Goal: Information Seeking & Learning: Learn about a topic

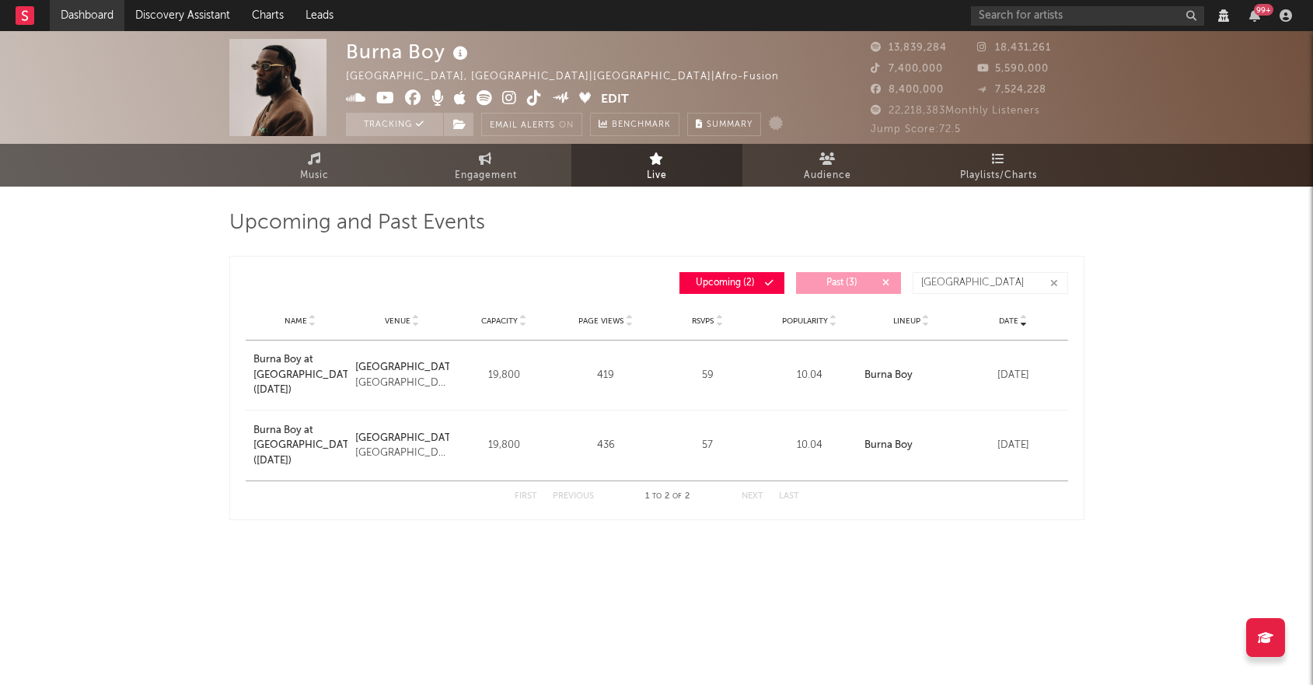
click at [92, 2] on link "Dashboard" at bounding box center [87, 15] width 75 height 31
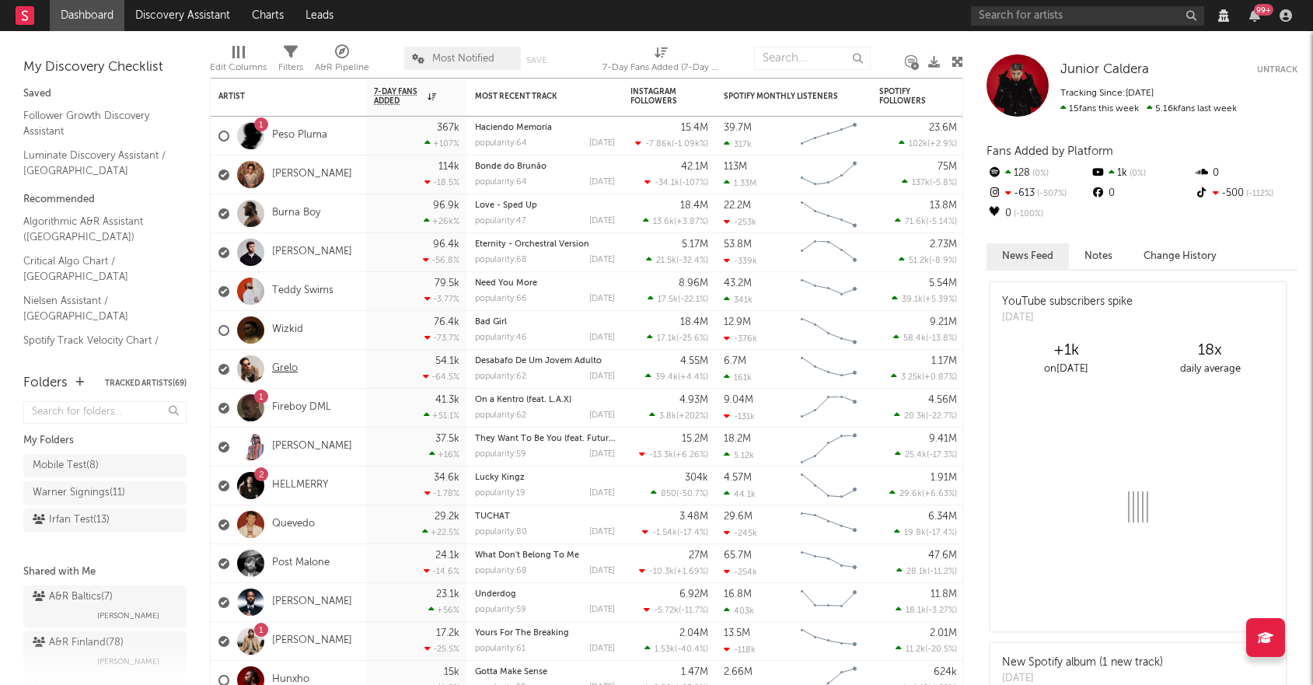
click at [291, 365] on link "Grelo" at bounding box center [285, 368] width 26 height 13
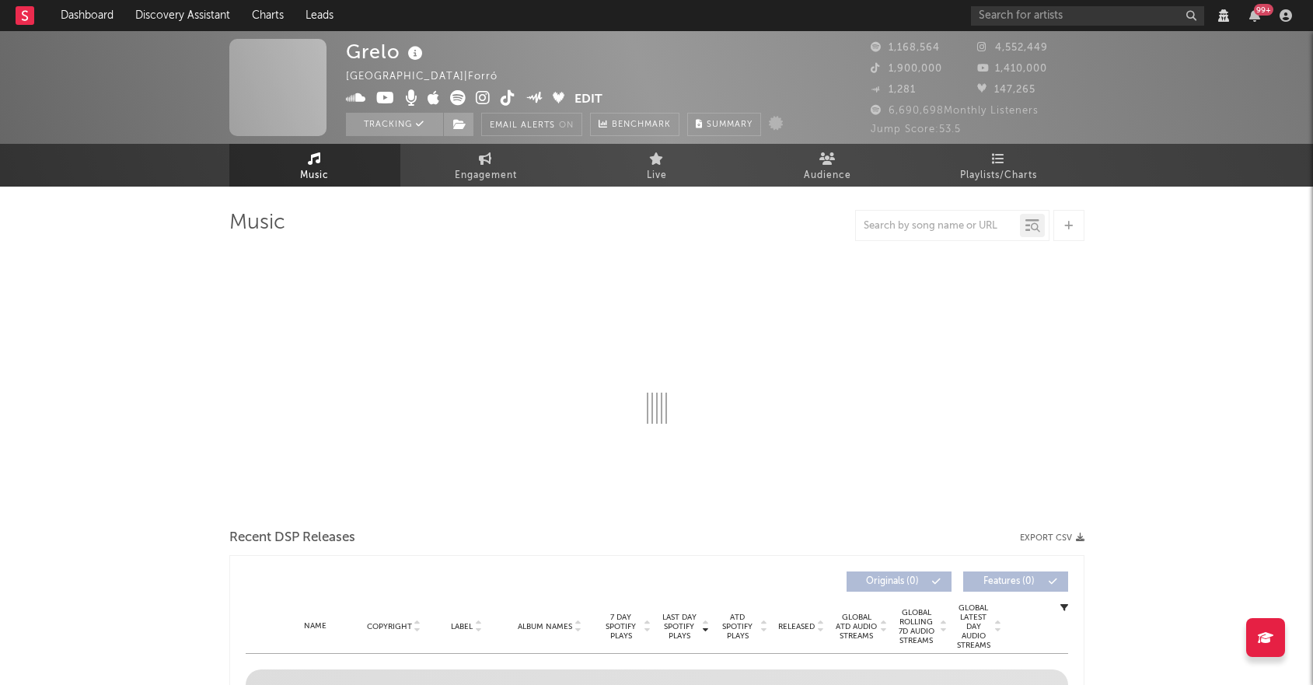
select select "View all"
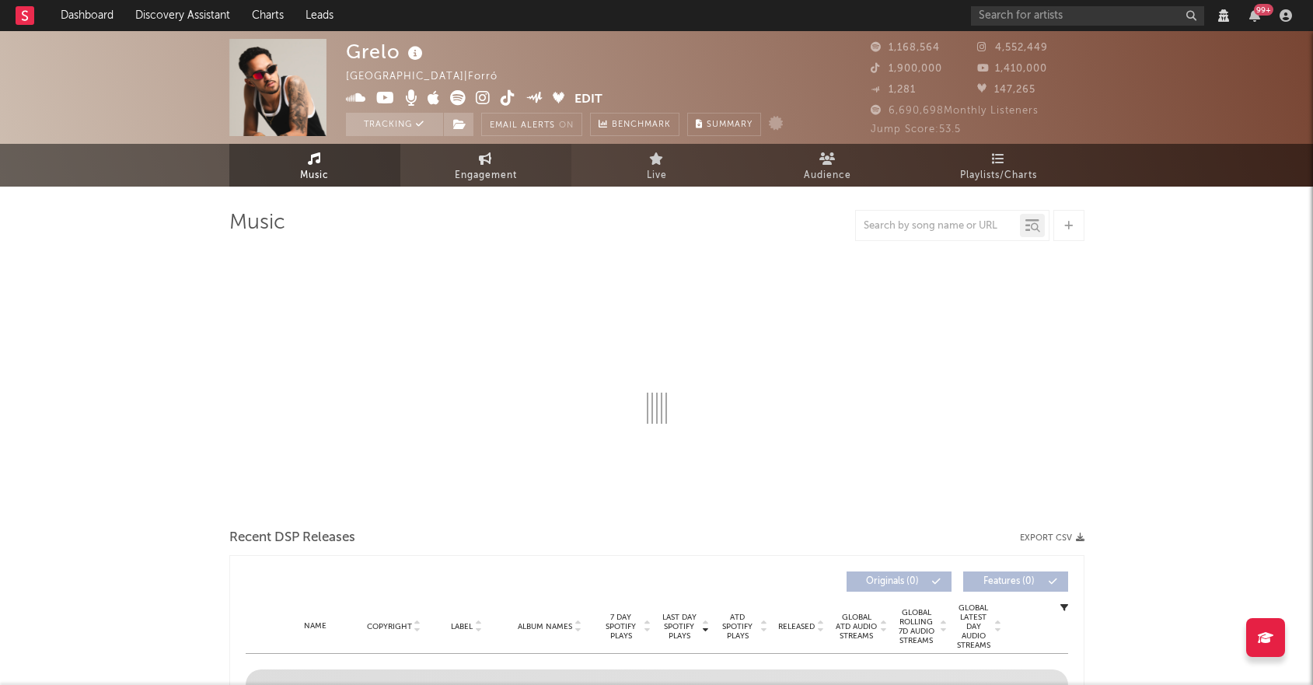
click at [492, 177] on span "Engagement" at bounding box center [486, 175] width 62 height 19
select select "1w"
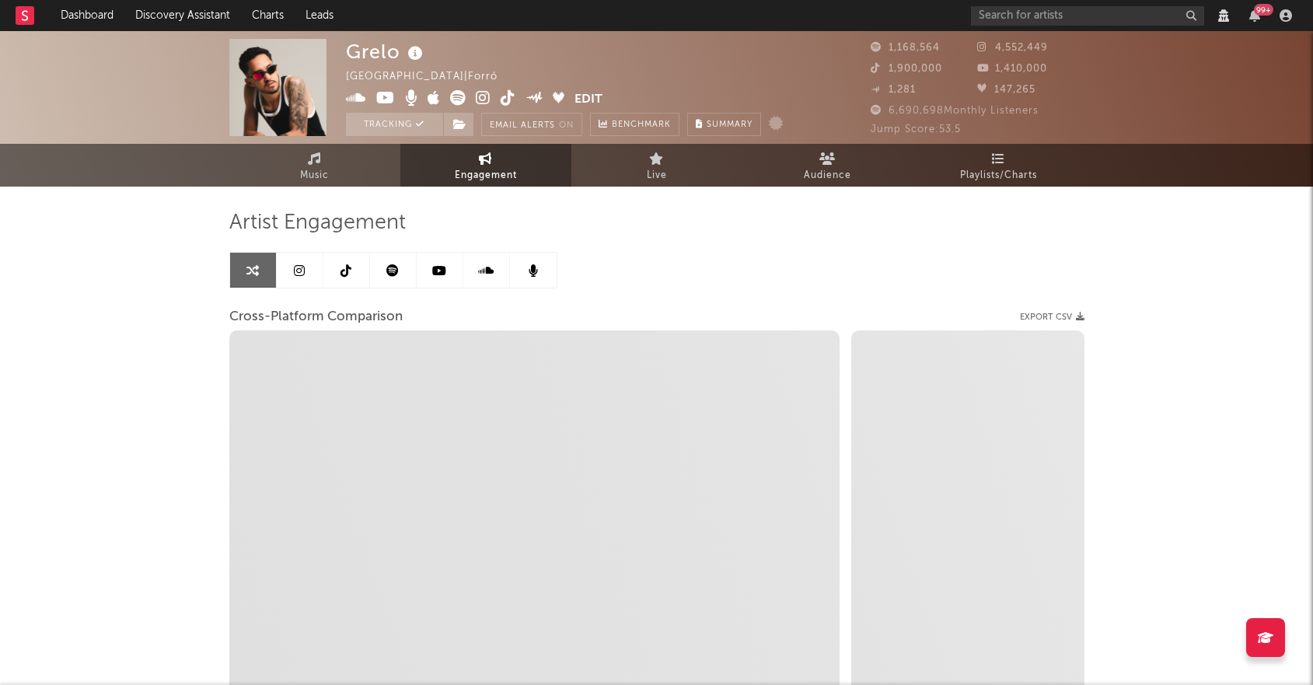
click at [307, 272] on link at bounding box center [300, 270] width 47 height 35
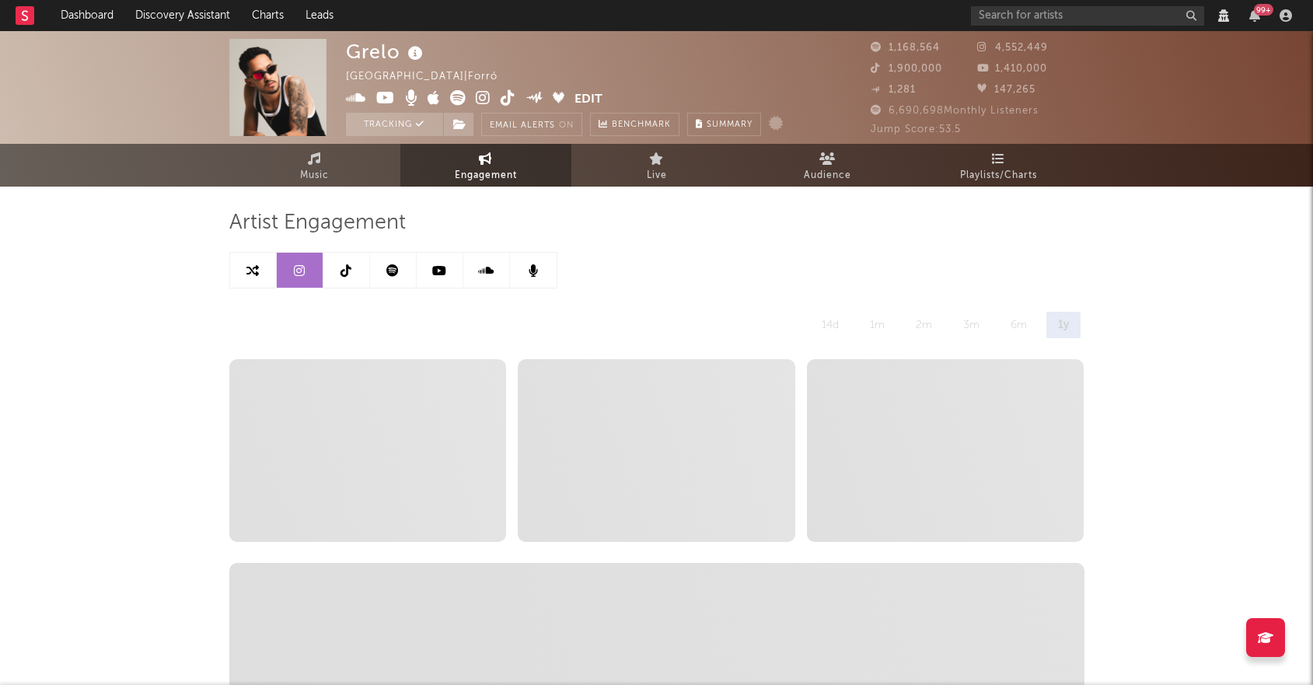
select select "6m"
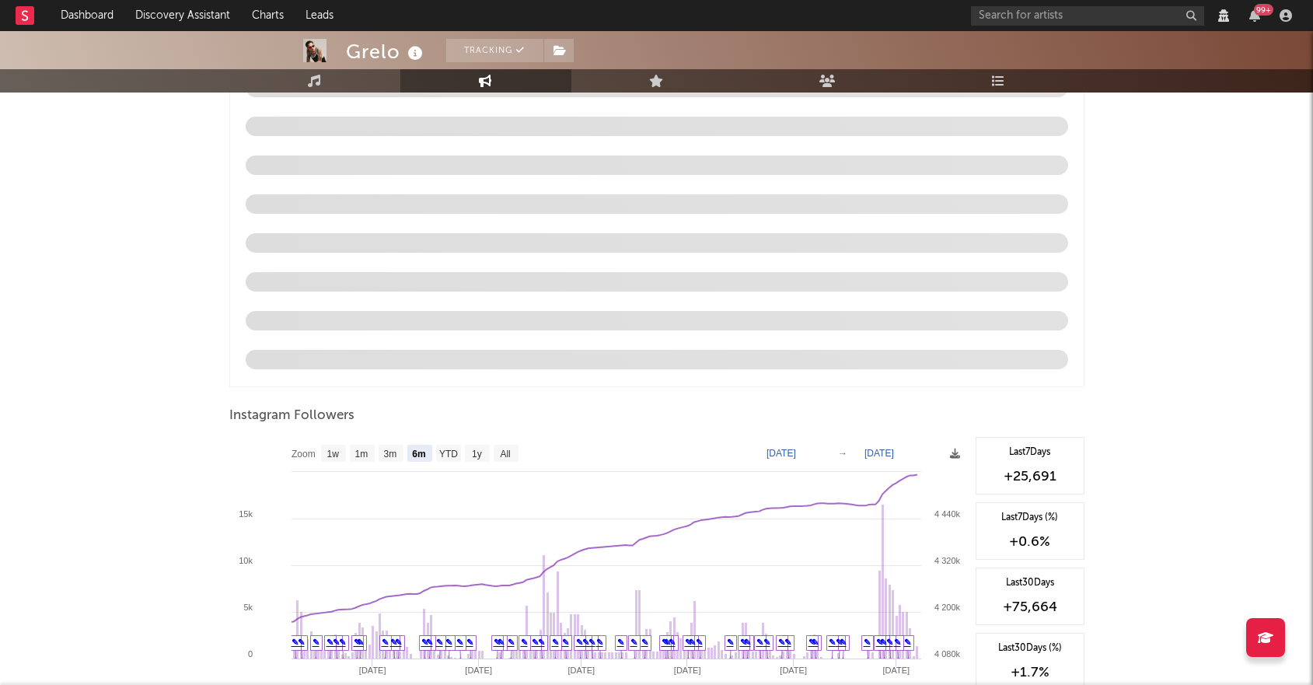
scroll to position [1607, 0]
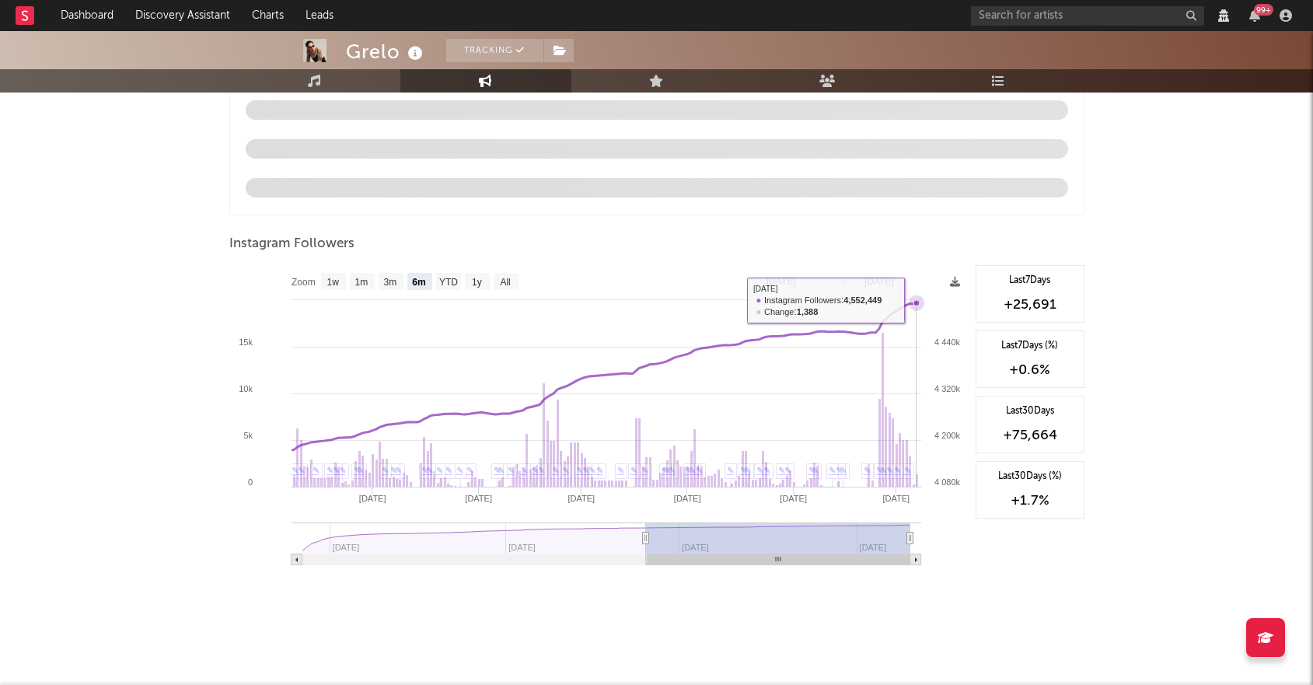
select select "1m"
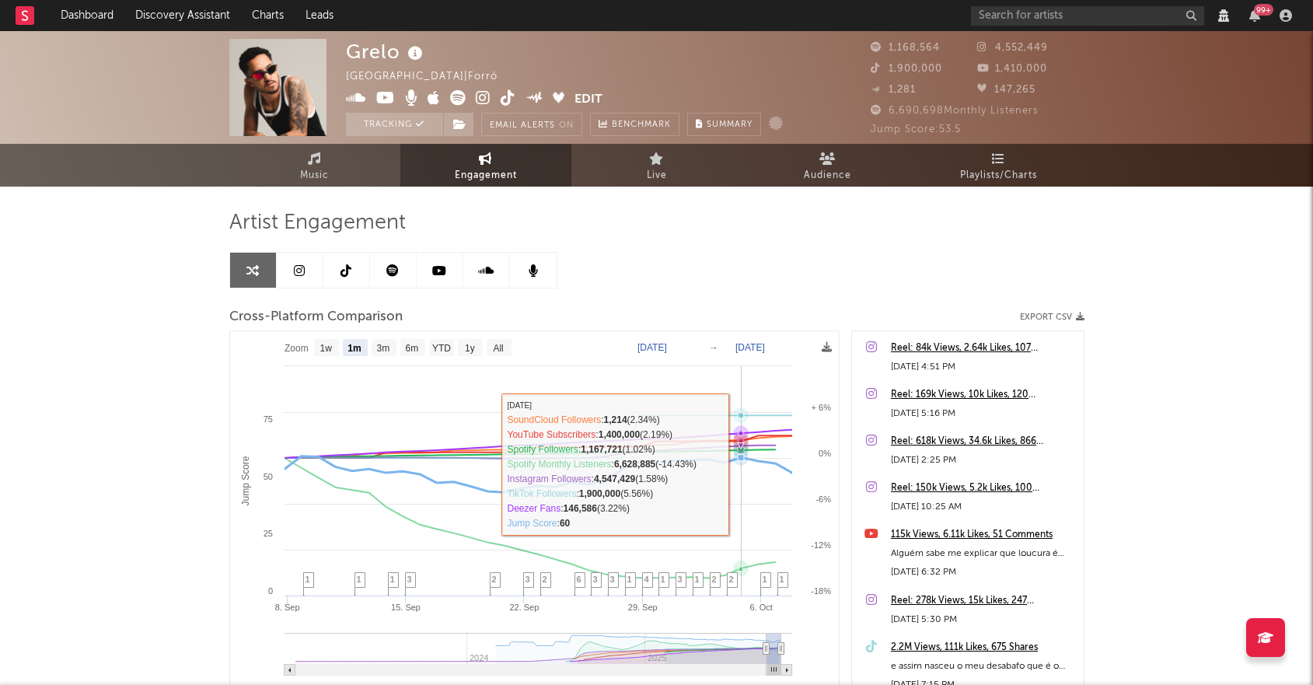
click at [733, 462] on icon at bounding box center [529, 474] width 525 height 37
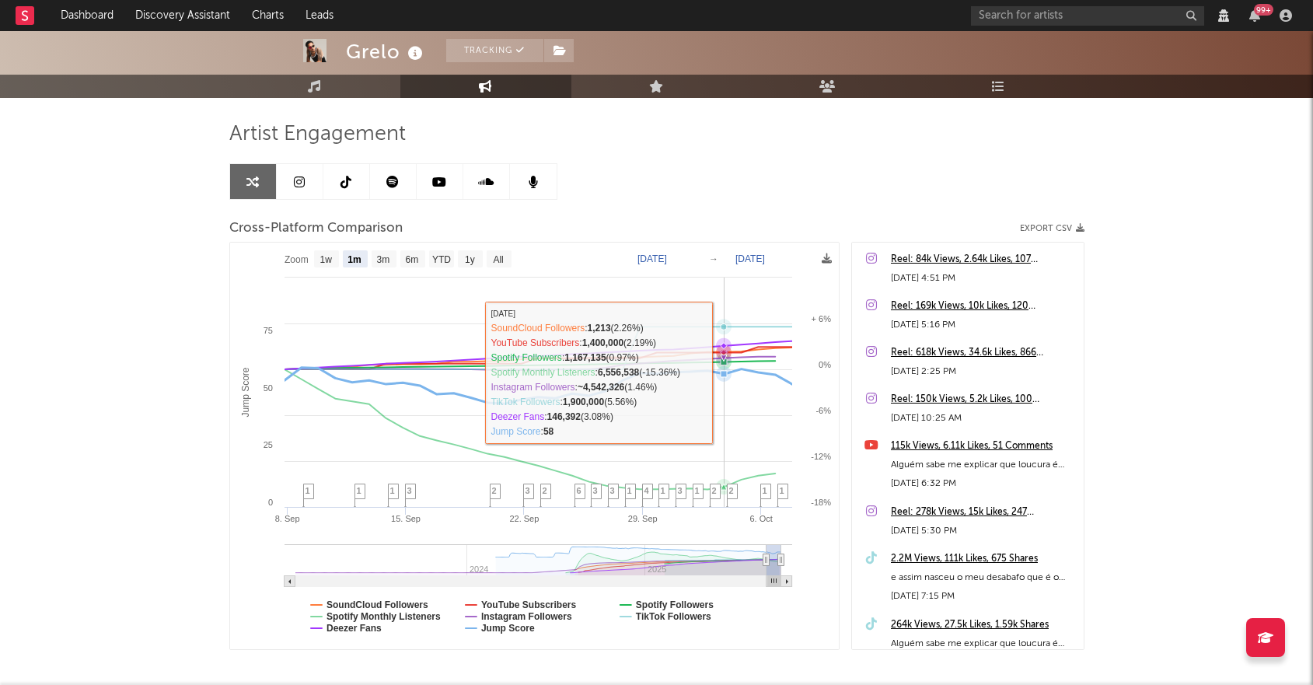
scroll to position [162, 0]
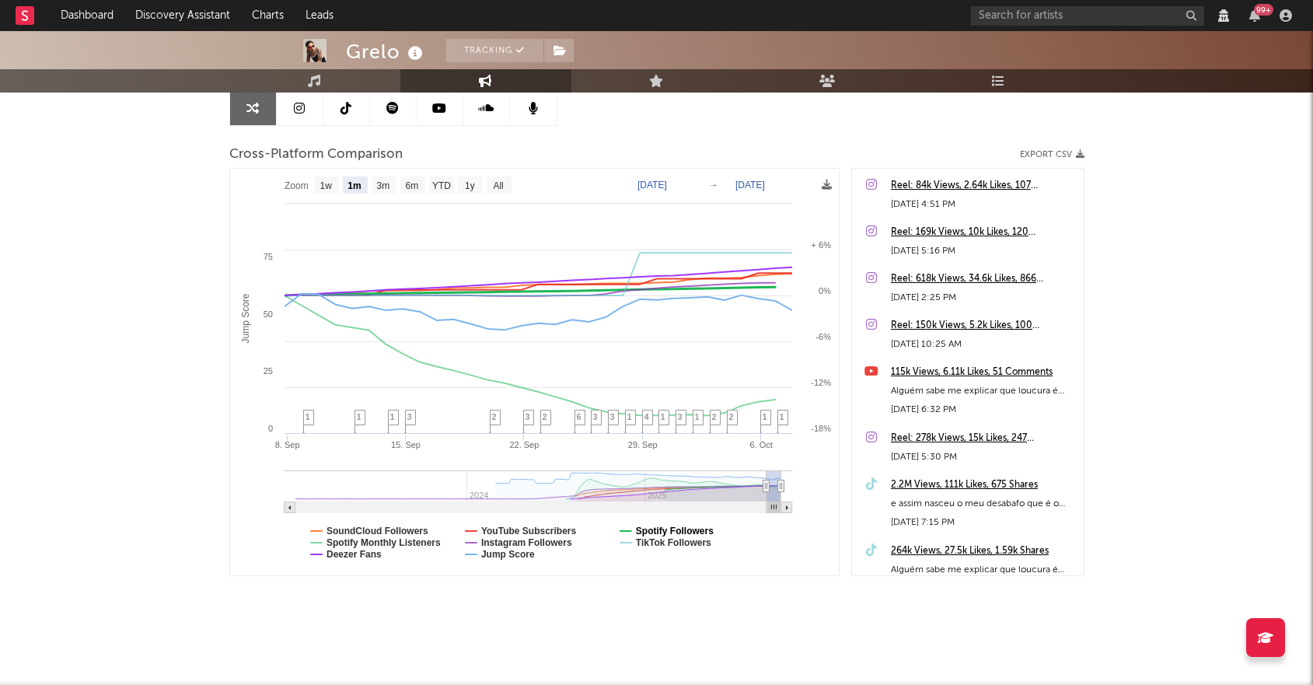
click at [646, 532] on text "Spotify Followers" at bounding box center [674, 530] width 78 height 11
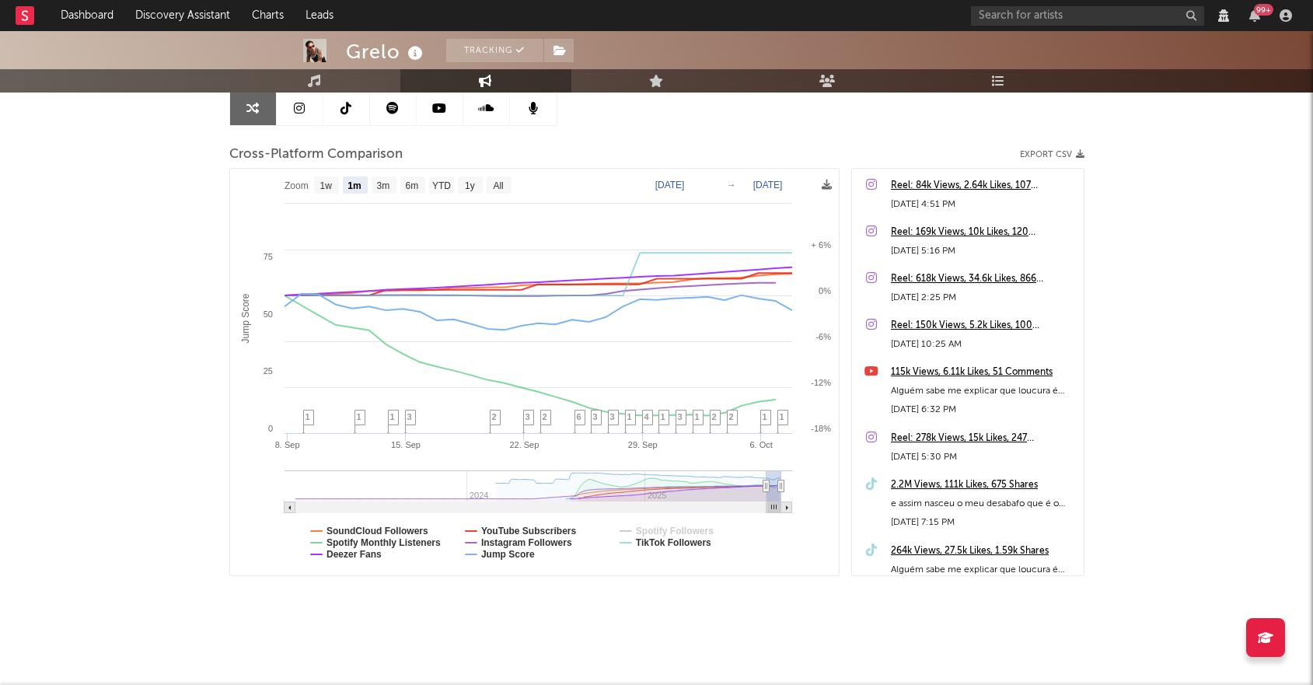
select select "1m"
click at [649, 529] on text "Spotify Followers" at bounding box center [674, 530] width 78 height 11
select select "1m"
click at [393, 537] on text "Spotify Monthly Listeners" at bounding box center [383, 542] width 114 height 11
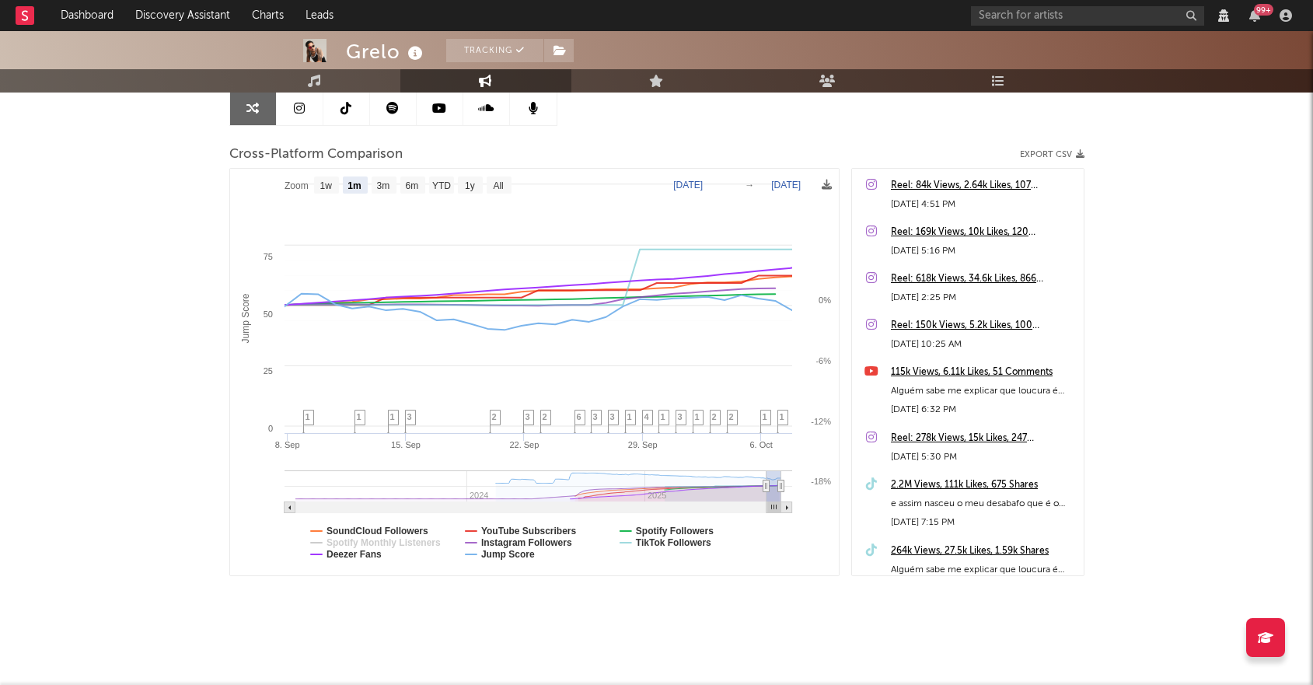
select select "1m"
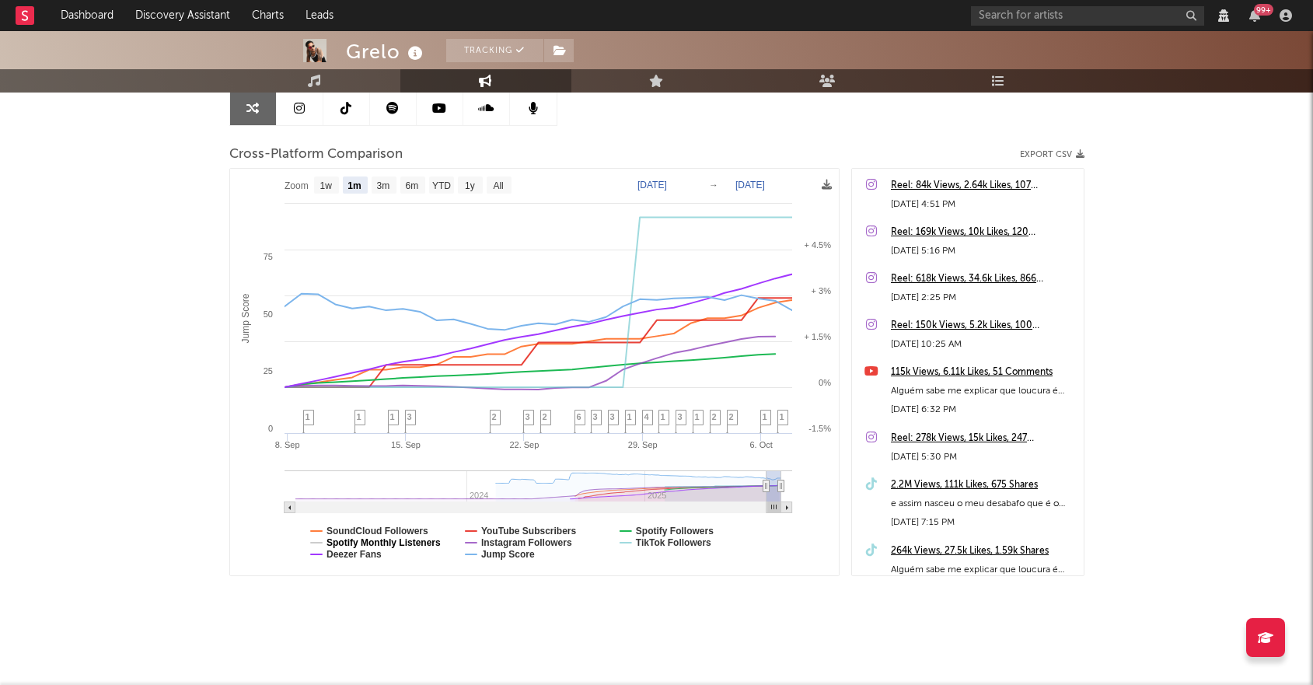
click at [393, 537] on text "Spotify Monthly Listeners" at bounding box center [383, 542] width 114 height 11
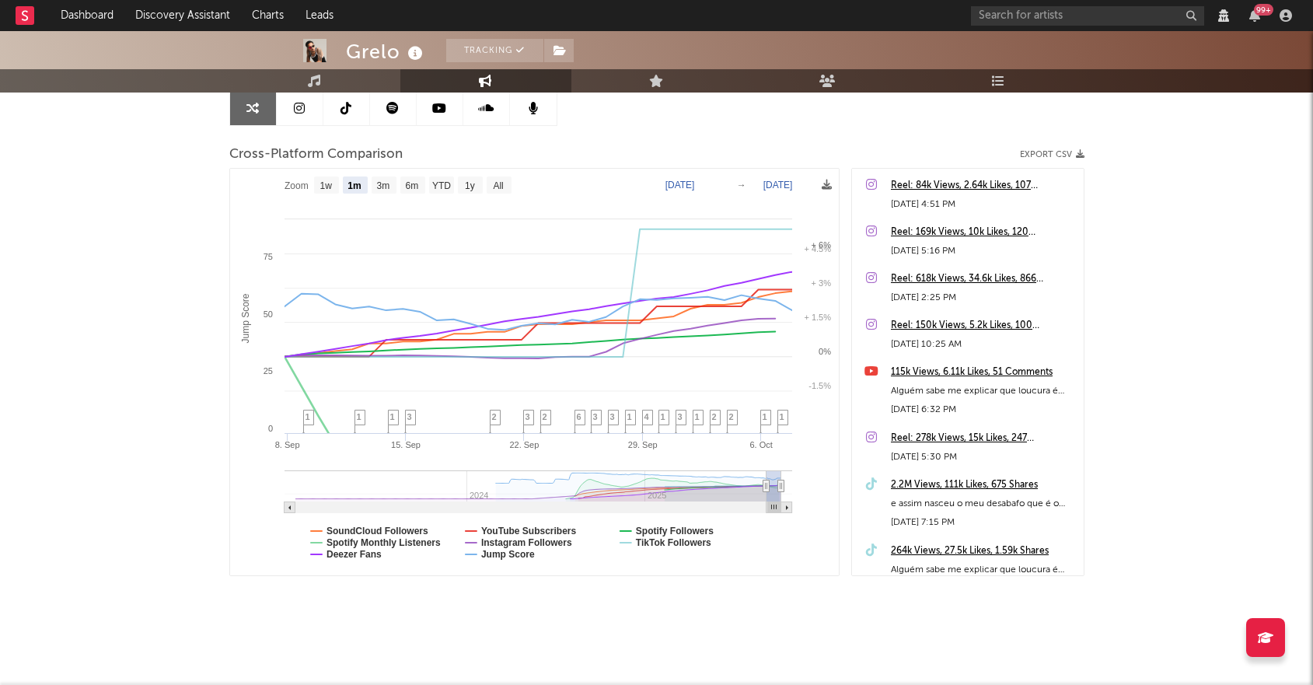
select select "1m"
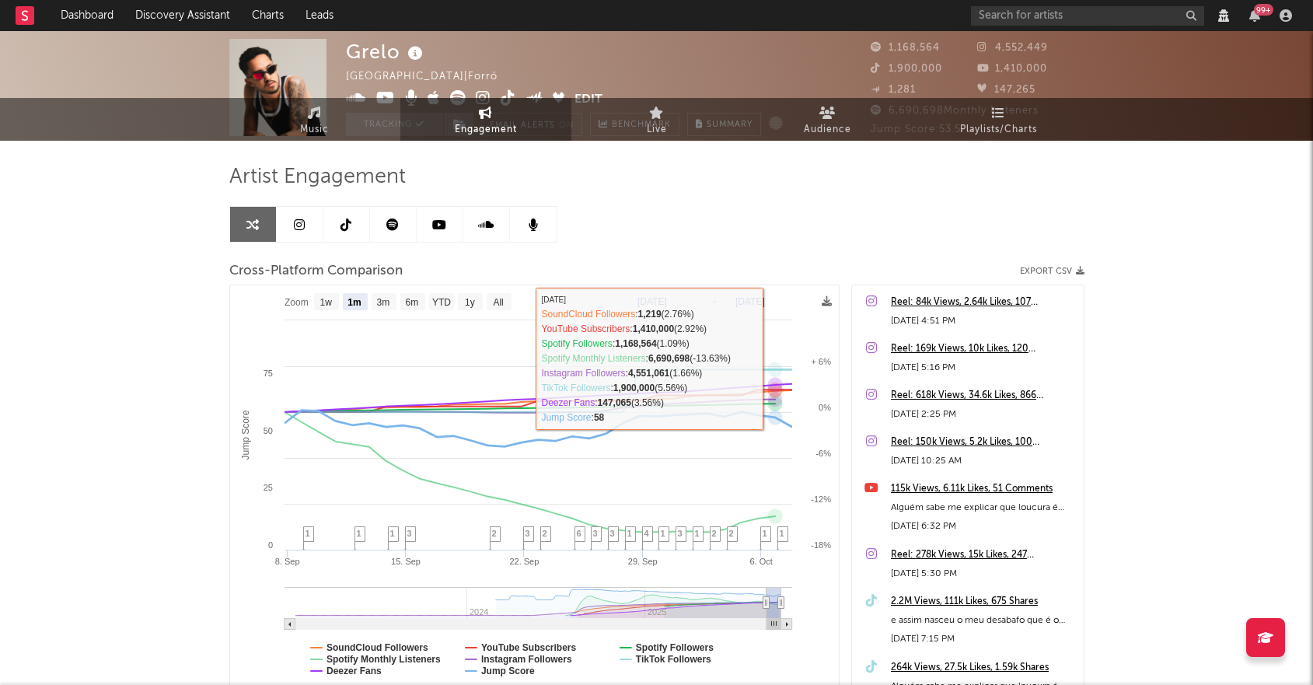
scroll to position [0, 0]
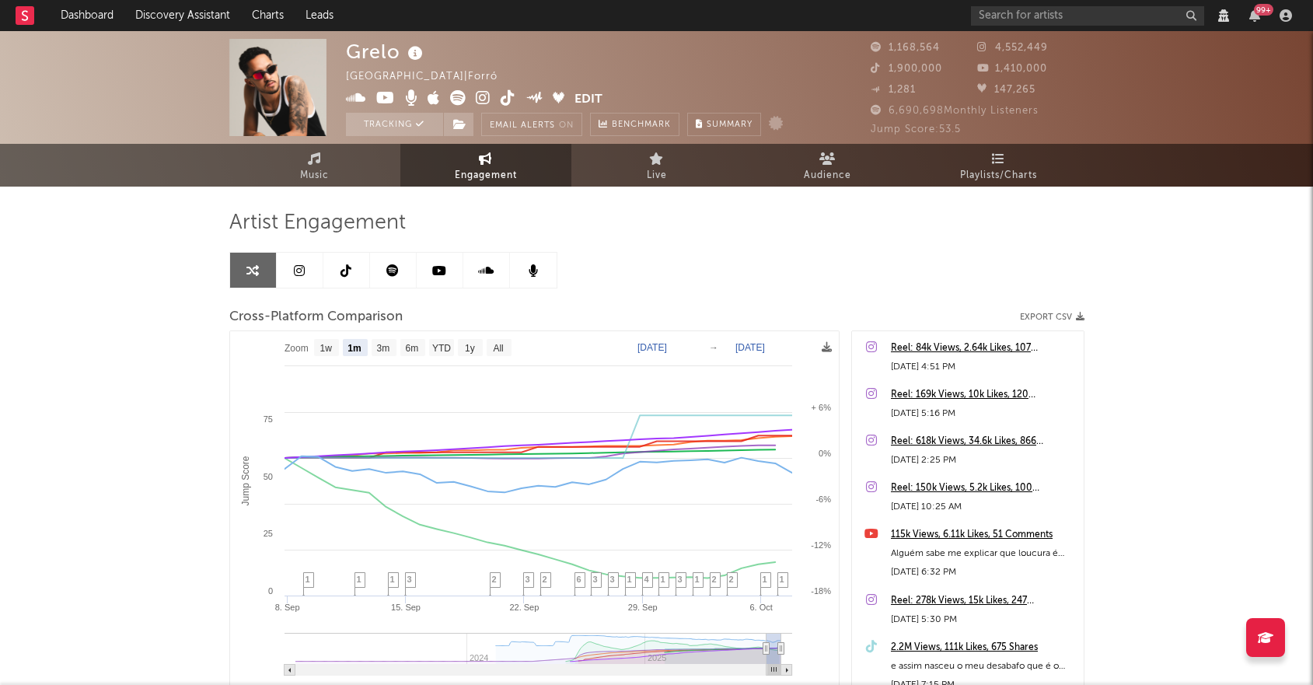
click at [390, 274] on icon at bounding box center [392, 270] width 12 height 12
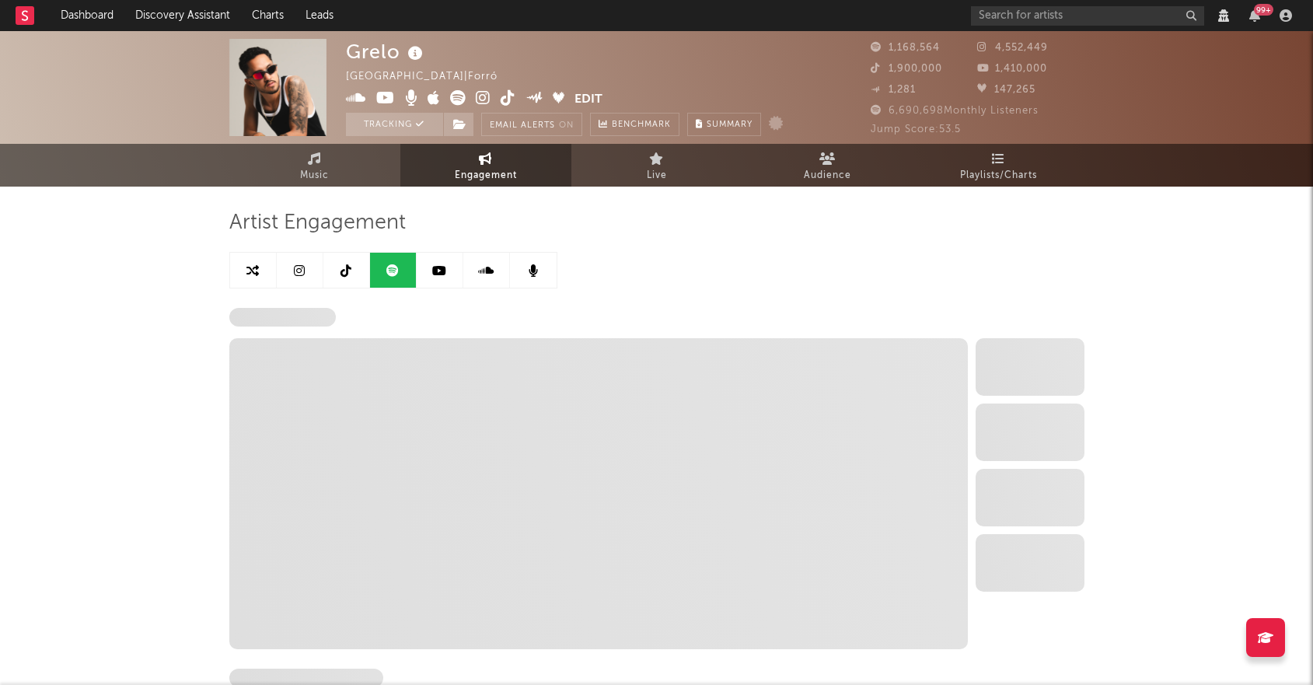
select select "6m"
select select "1w"
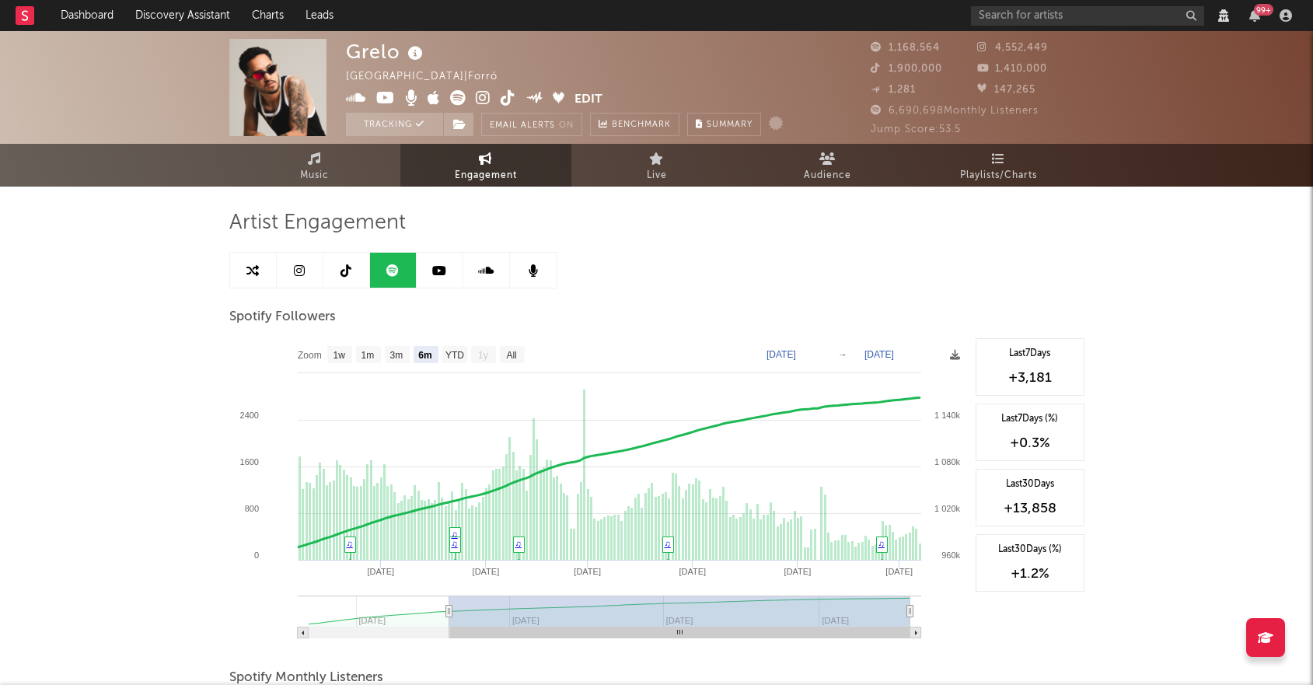
select select "1m"
